Goal: Transaction & Acquisition: Purchase product/service

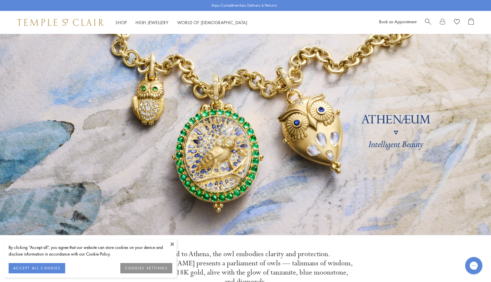
click at [428, 17] on div "Shop Shop Categories Amulets Pendants & Charms Lockets Chains & Leather Cords E…" at bounding box center [245, 22] width 491 height 23
click at [428, 22] on span "Search" at bounding box center [428, 21] width 6 height 6
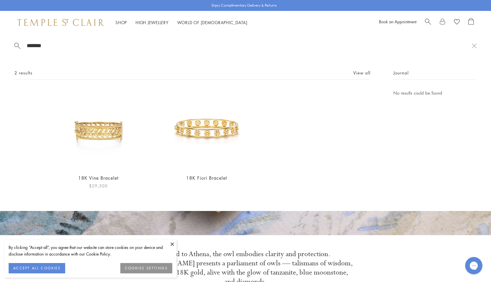
type input "*******"
click at [87, 140] on img at bounding box center [99, 129] width 80 height 80
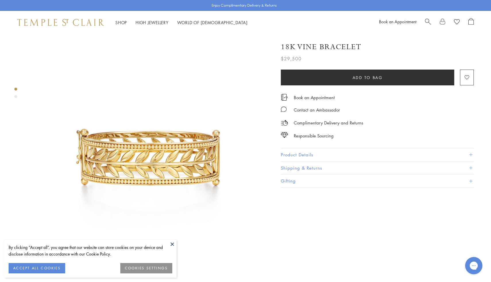
click at [317, 156] on button "Product Details" at bounding box center [377, 154] width 193 height 13
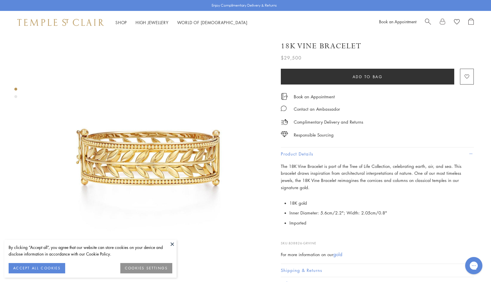
scroll to position [6, 0]
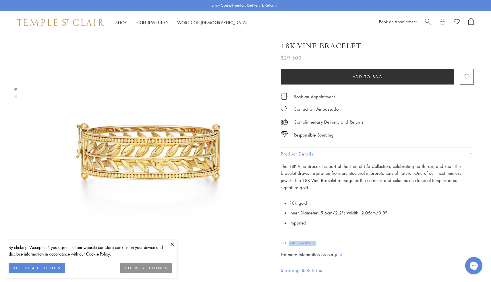
drag, startPoint x: 318, startPoint y: 234, endPoint x: 291, endPoint y: 235, distance: 27.3
click at [291, 235] on p "SKU: B38826-GRVINE" at bounding box center [377, 240] width 193 height 11
copy span "B38826-GRVINE"
